Goal: Task Accomplishment & Management: Manage account settings

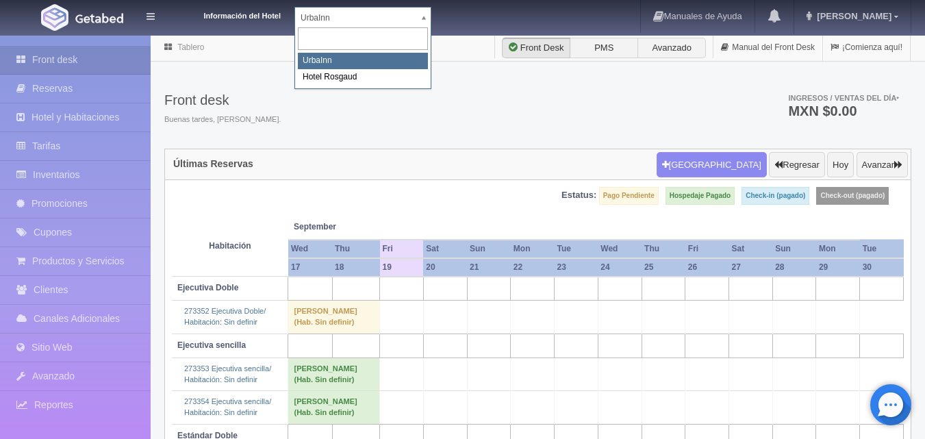
click at [422, 34] on body "Información del Hotel [GEOGRAPHIC_DATA] Manuales de Ayuda Actualizaciones recie…" at bounding box center [462, 299] width 925 height 530
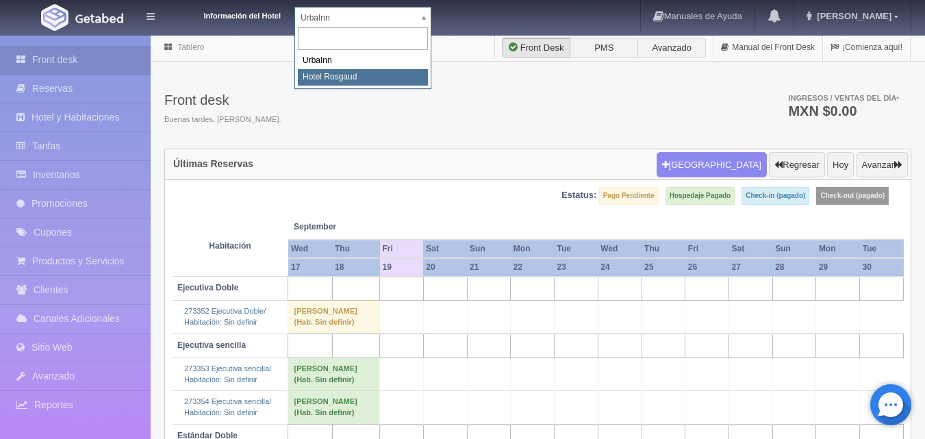
select select "561"
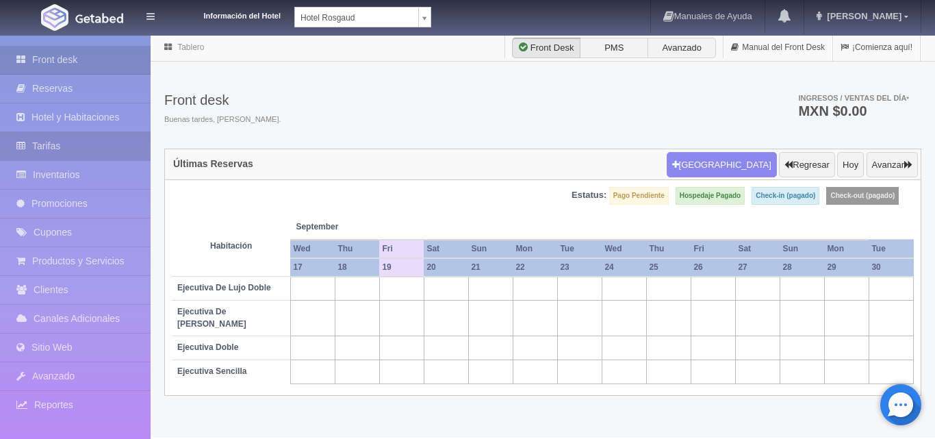
click at [94, 139] on link "Tarifas" at bounding box center [75, 146] width 151 height 28
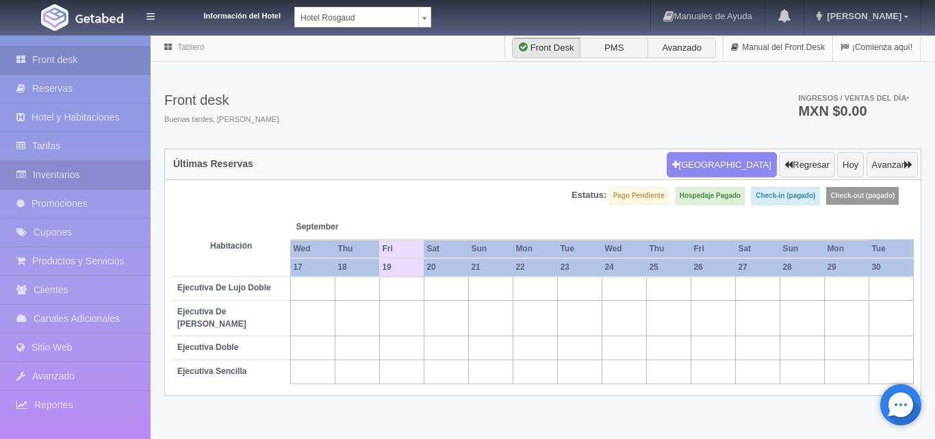
click at [94, 166] on link "Inventarios" at bounding box center [75, 175] width 151 height 28
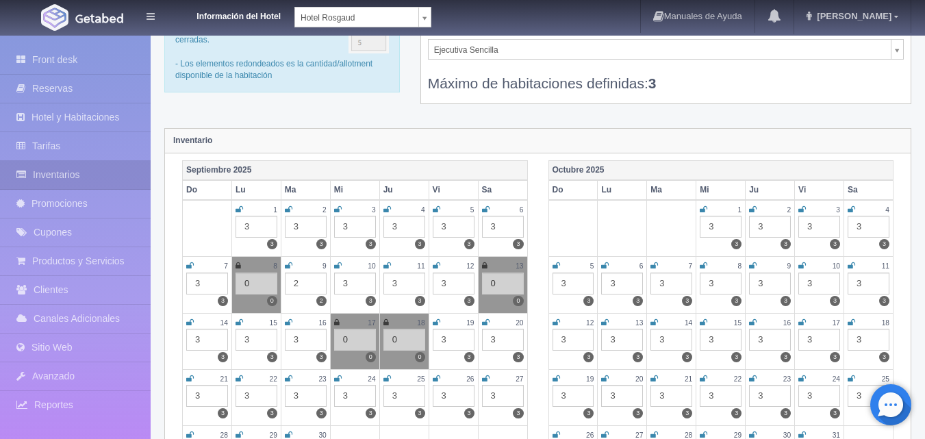
scroll to position [137, 0]
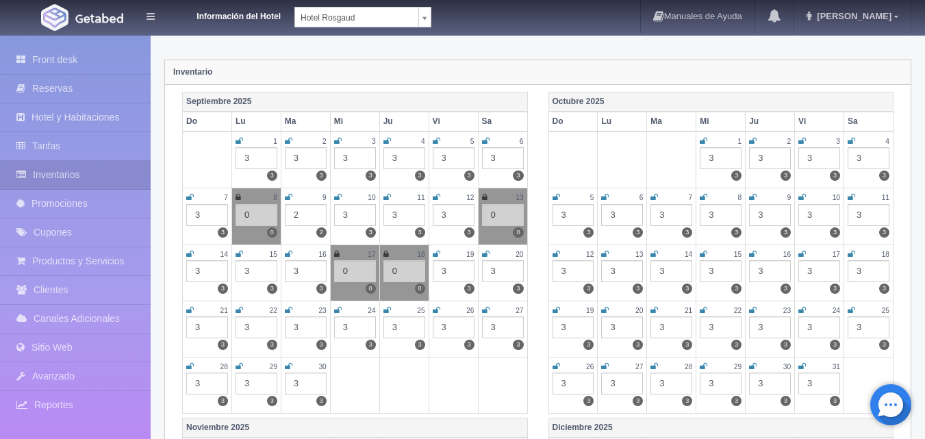
click at [307, 326] on div "3" at bounding box center [306, 327] width 42 height 22
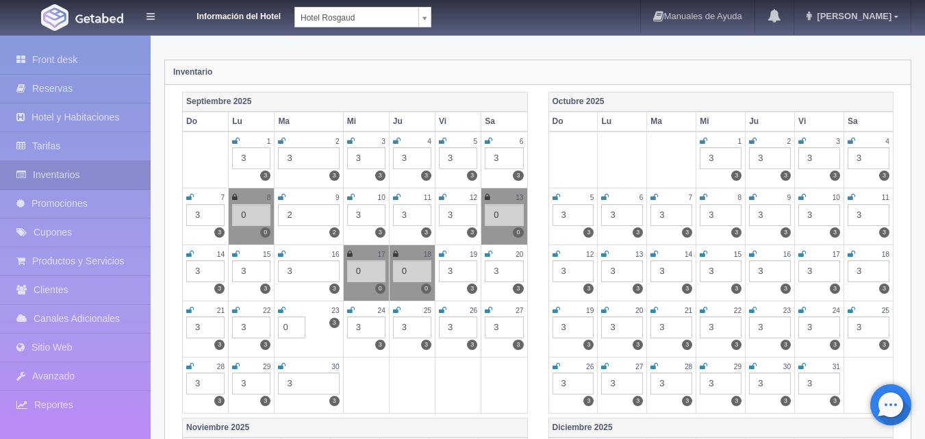
type input "0"
click at [283, 314] on link at bounding box center [282, 311] width 8 height 12
click at [362, 324] on div "3" at bounding box center [366, 327] width 38 height 22
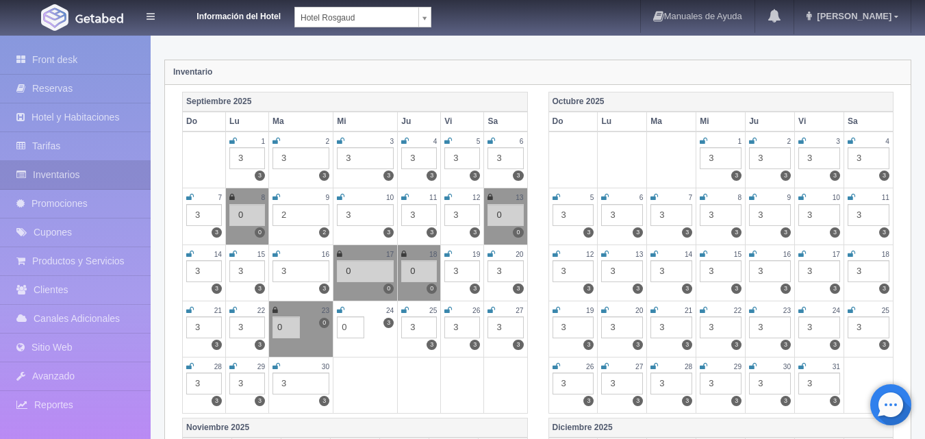
type input "0"
click at [339, 311] on icon at bounding box center [341, 310] width 8 height 8
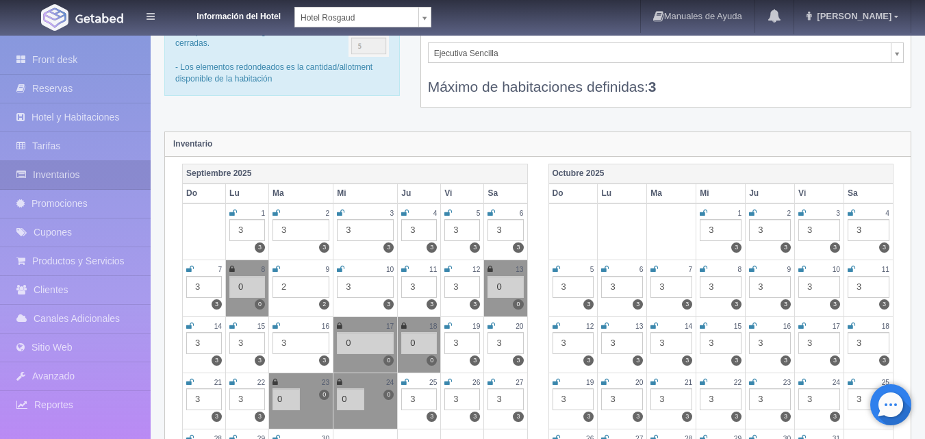
scroll to position [0, 0]
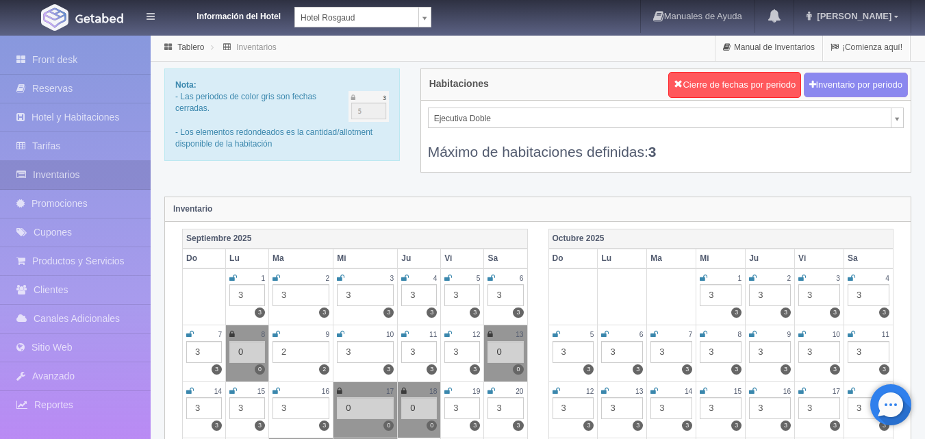
select select "1750"
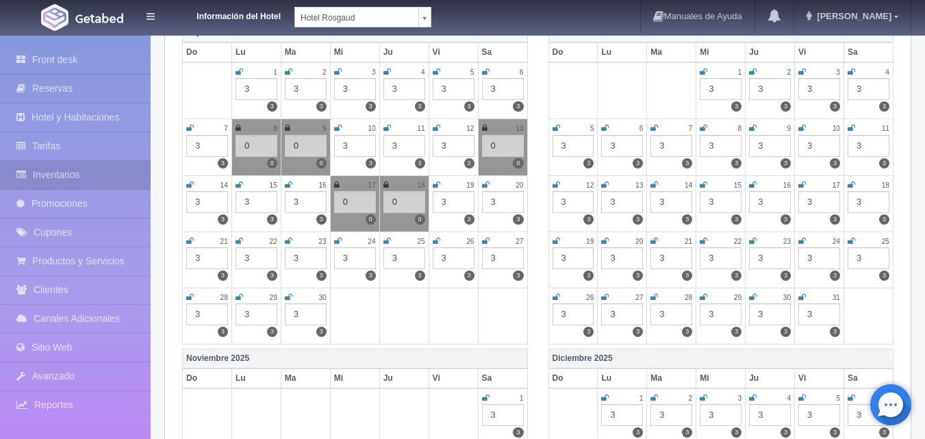
scroll to position [205, 0]
click at [314, 257] on div "3" at bounding box center [306, 259] width 42 height 22
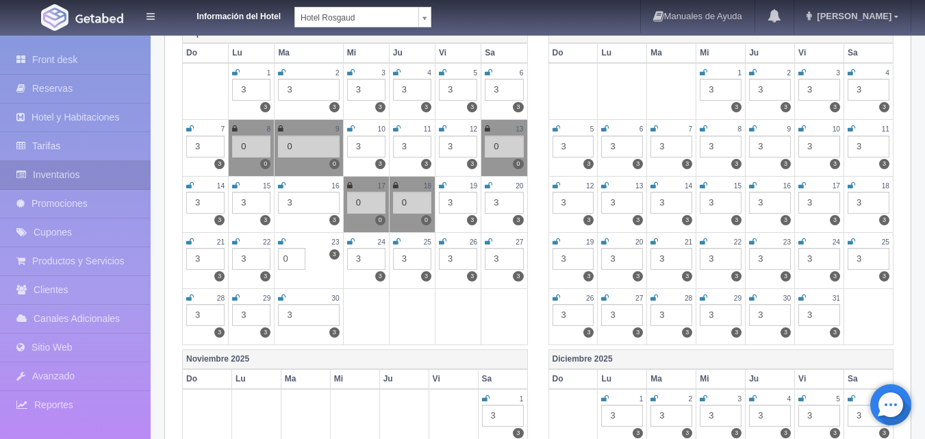
type input "0"
click at [281, 245] on icon at bounding box center [282, 241] width 8 height 8
click at [361, 251] on div "3" at bounding box center [366, 259] width 38 height 22
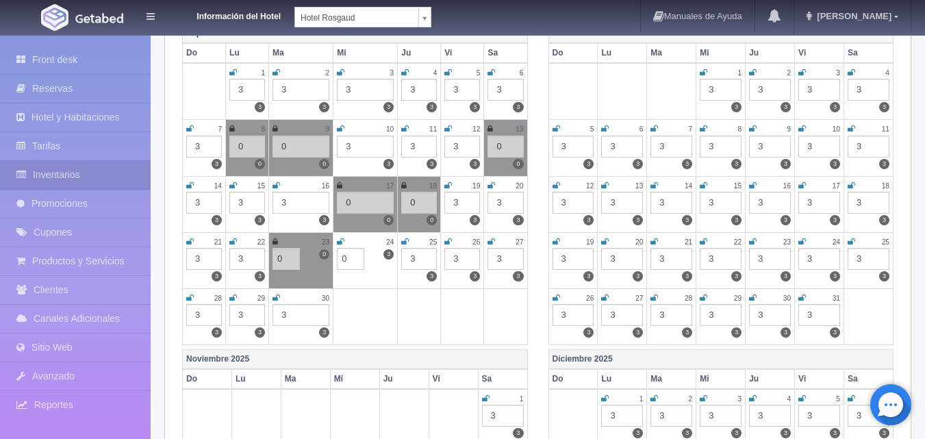
type input "0"
click at [341, 242] on icon at bounding box center [341, 241] width 8 height 8
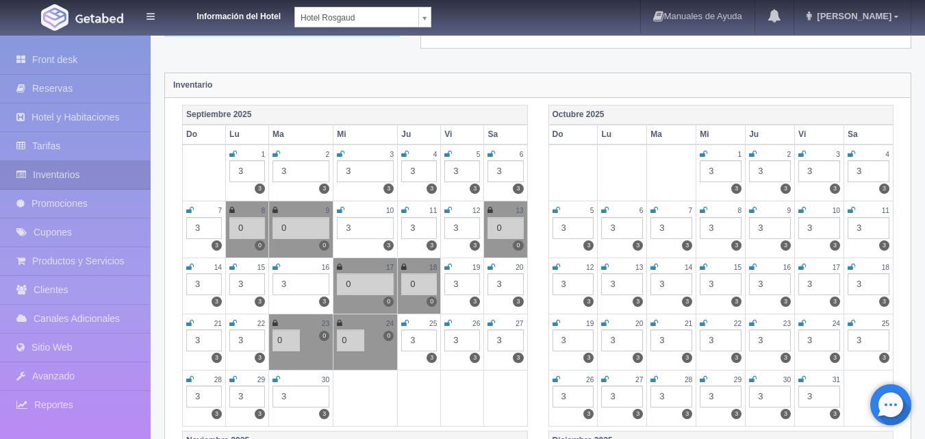
scroll to position [0, 0]
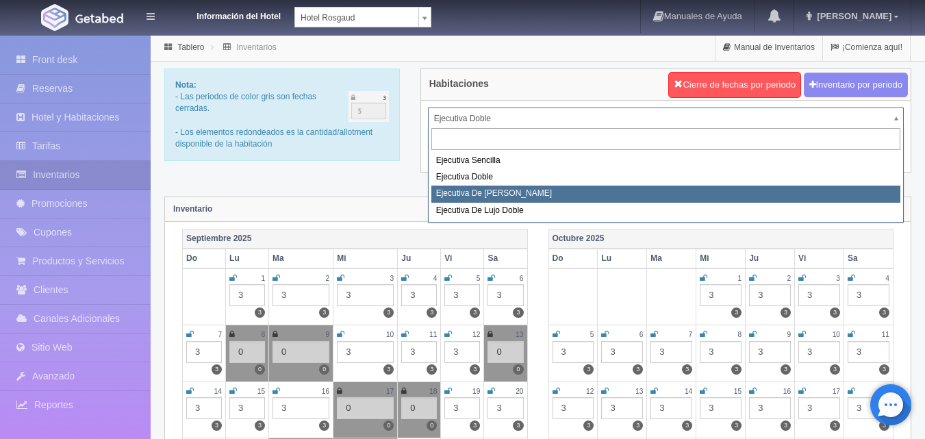
select select "1817"
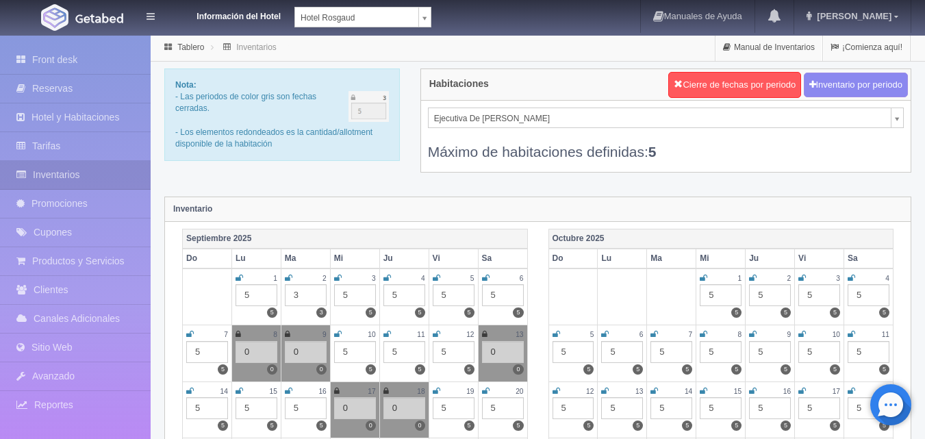
scroll to position [205, 0]
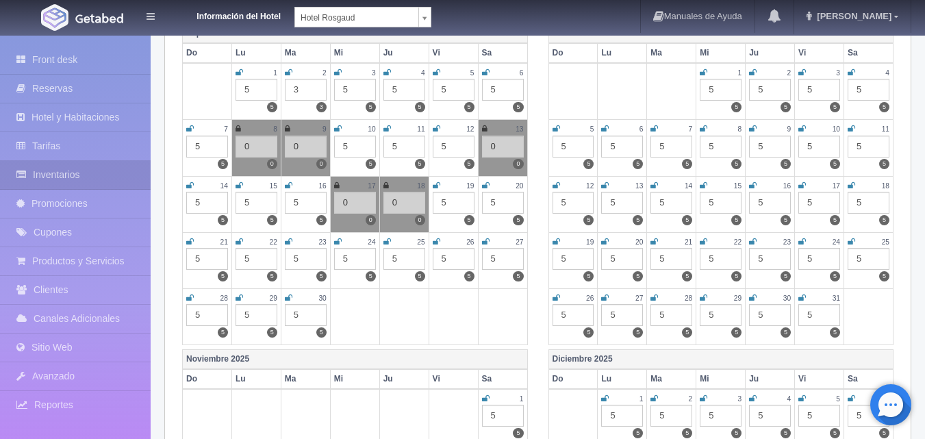
click at [311, 249] on div "5" at bounding box center [306, 259] width 42 height 22
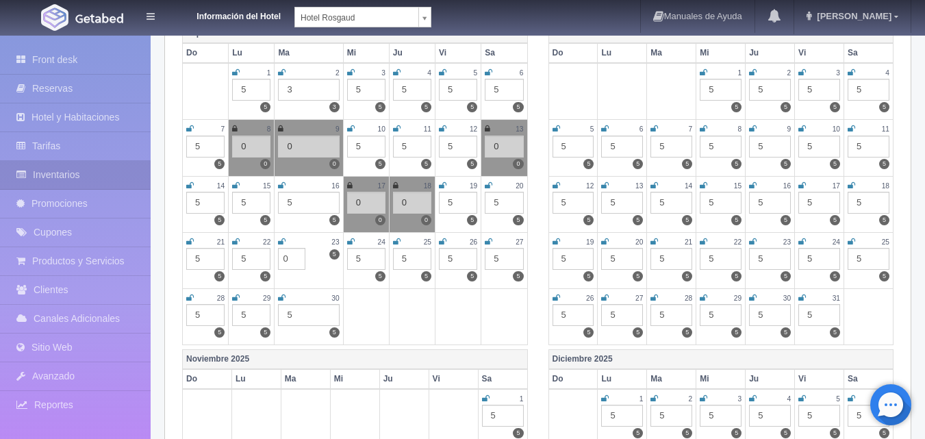
type input "0"
click at [283, 246] on link at bounding box center [282, 242] width 8 height 12
click at [370, 263] on div "5" at bounding box center [366, 259] width 38 height 22
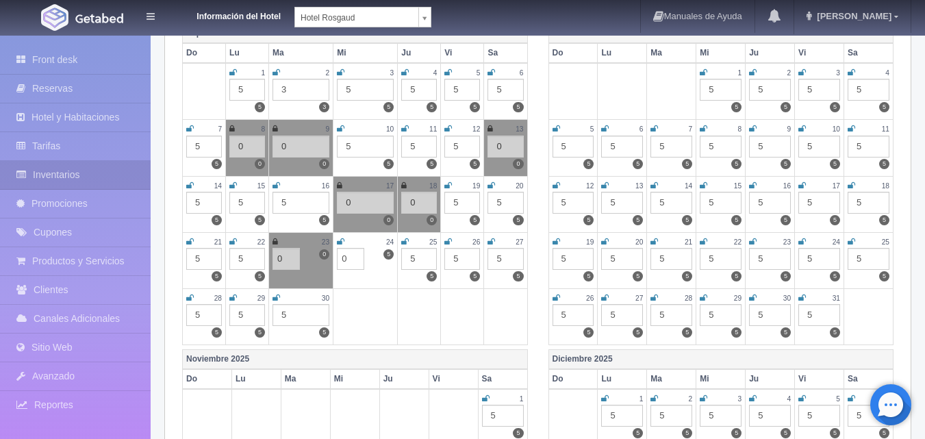
type input "0"
click at [338, 237] on icon at bounding box center [341, 241] width 8 height 8
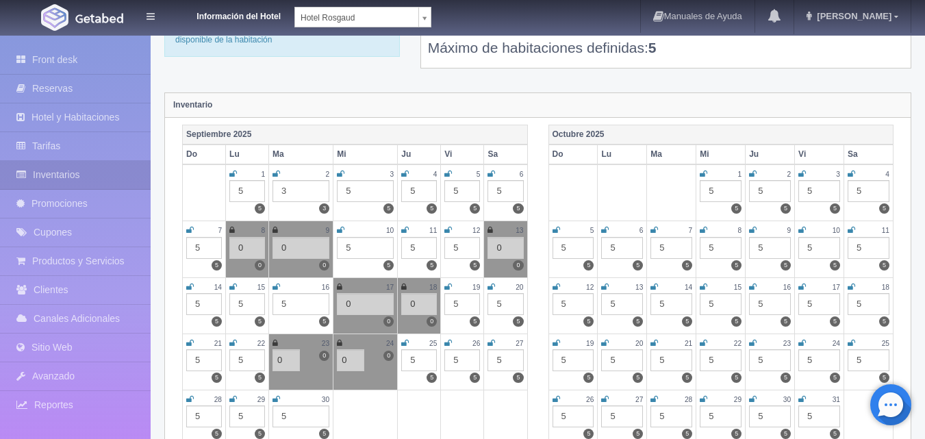
scroll to position [0, 0]
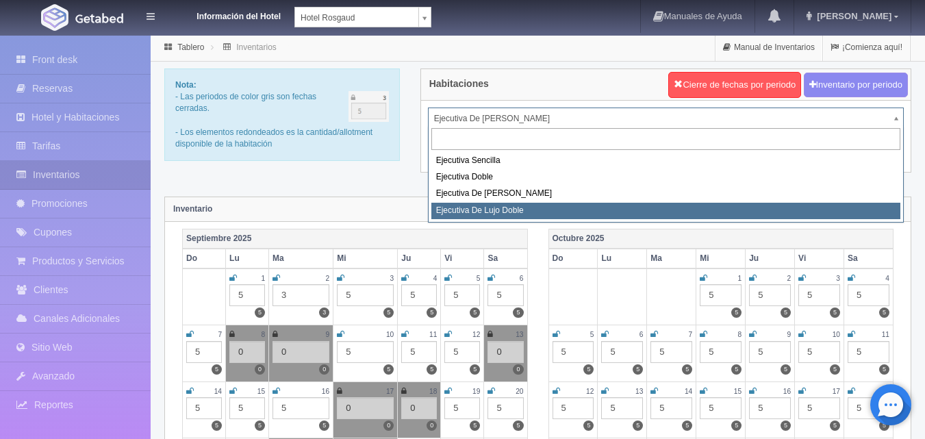
select select "1845"
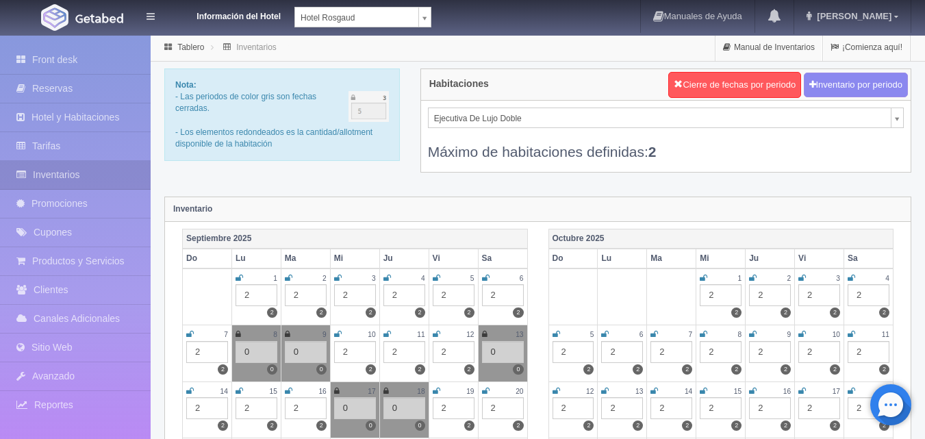
scroll to position [205, 0]
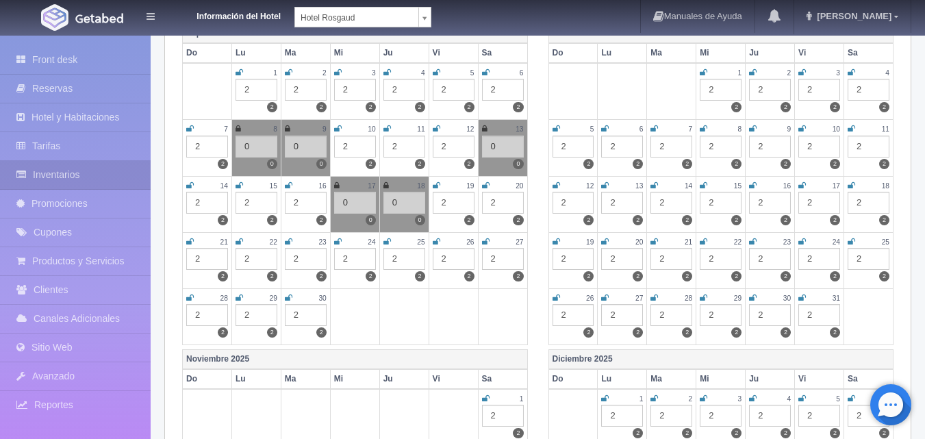
click at [304, 254] on div "2" at bounding box center [306, 259] width 42 height 22
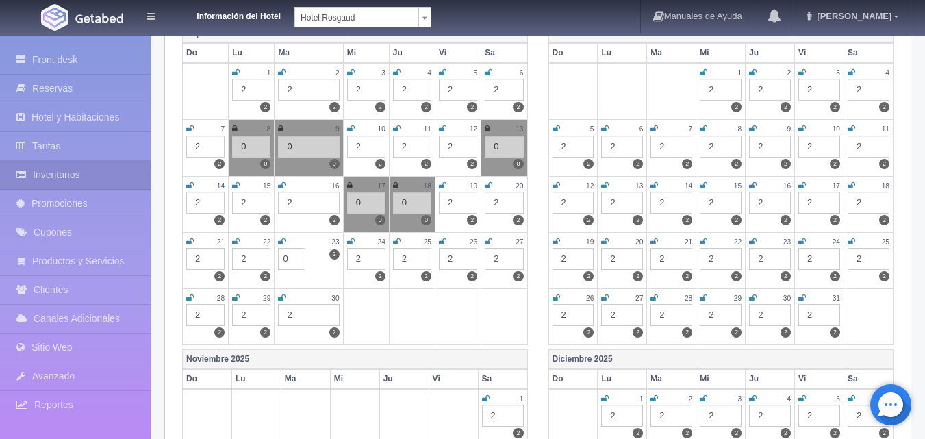
type input "0"
click at [284, 245] on icon at bounding box center [282, 241] width 8 height 8
click at [366, 260] on div "2" at bounding box center [366, 259] width 38 height 22
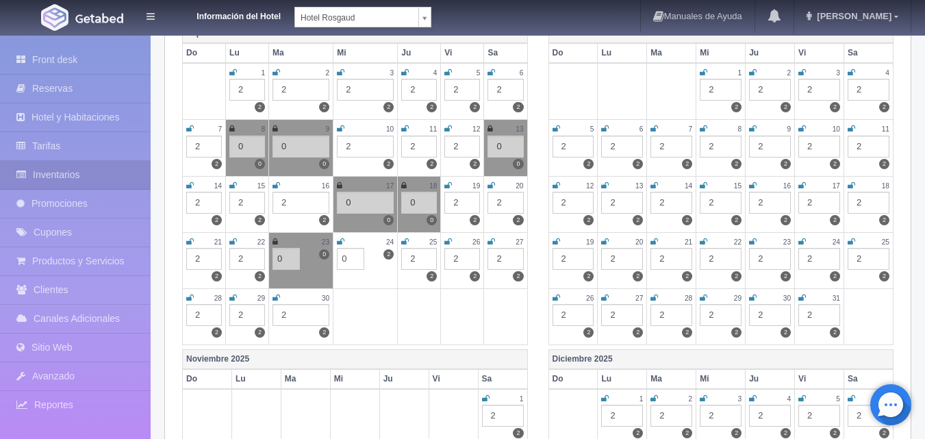
type input "0"
click at [343, 241] on icon at bounding box center [341, 241] width 8 height 8
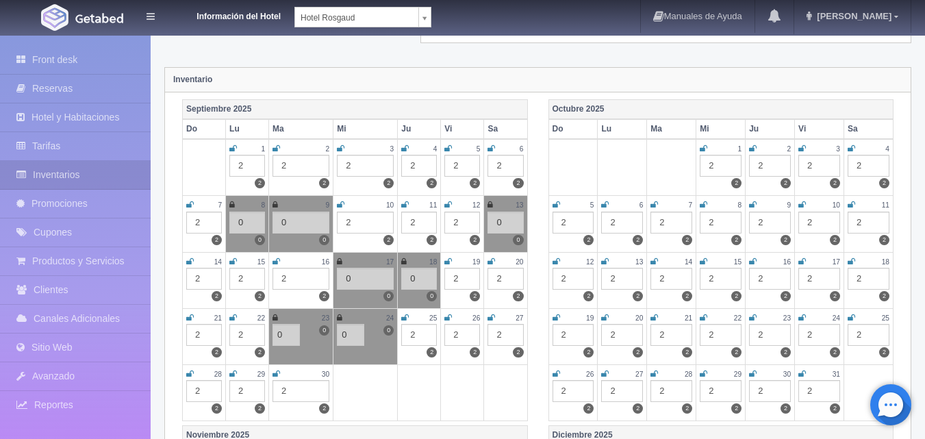
scroll to position [0, 0]
